Goal: Task Accomplishment & Management: Use online tool/utility

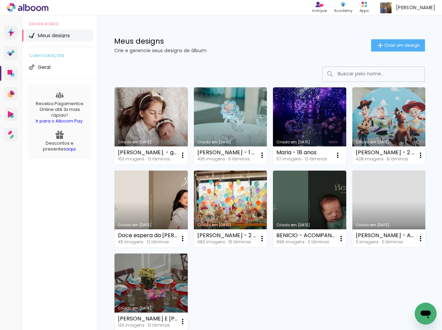
click at [266, 68] on div at bounding box center [269, 73] width 311 height 15
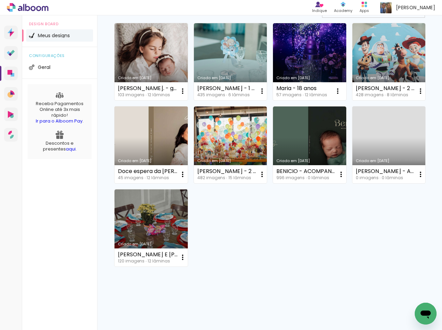
scroll to position [64, 0]
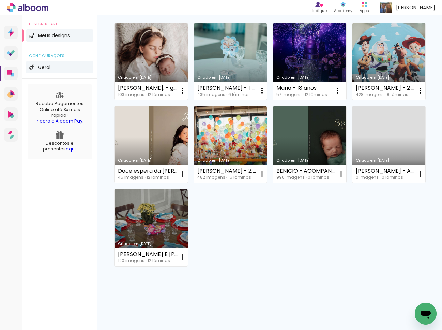
click at [44, 65] on span "Geral" at bounding box center [44, 67] width 13 height 5
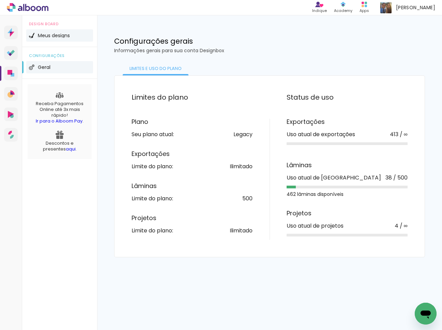
click at [44, 36] on span "Meus designs" at bounding box center [54, 35] width 32 height 5
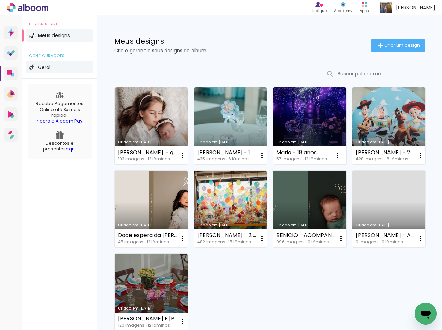
click at [44, 66] on span "Geral" at bounding box center [44, 67] width 13 height 5
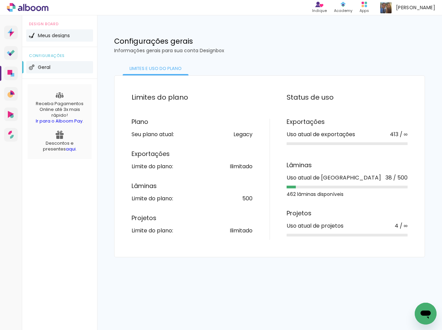
click at [59, 39] on li "Meus designs" at bounding box center [59, 35] width 67 height 12
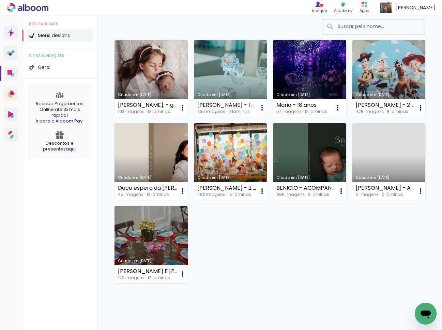
scroll to position [64, 0]
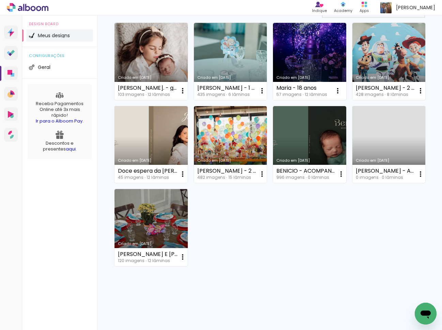
click at [371, 141] on link "Criado em [DATE]" at bounding box center [388, 144] width 73 height 77
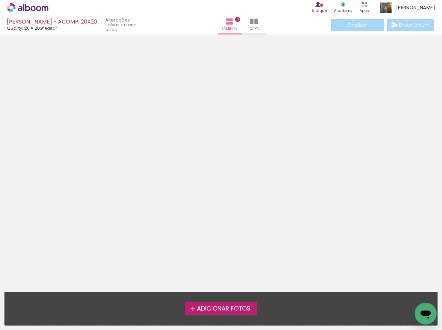
click at [29, 10] on icon at bounding box center [27, 7] width 5 height 7
